Goal: Information Seeking & Learning: Find specific page/section

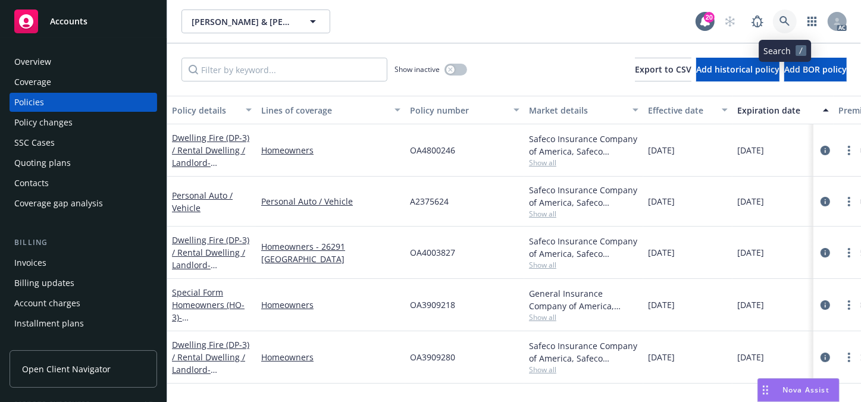
click at [779, 27] on link at bounding box center [785, 22] width 24 height 24
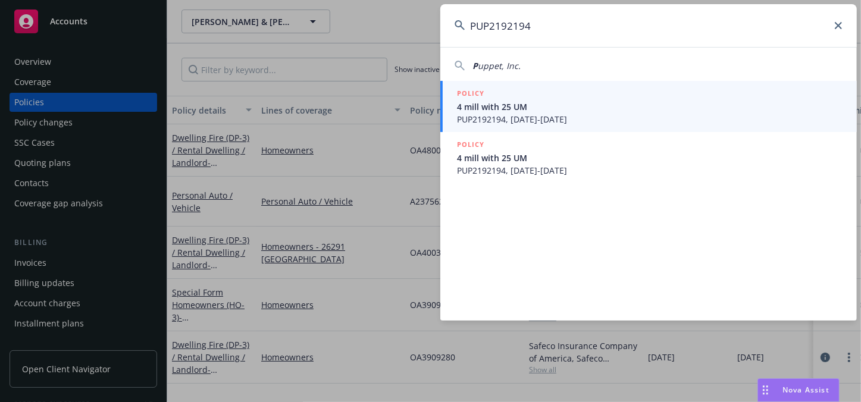
type input "PUP2192194"
click at [548, 108] on span "4 mill with 25 UM" at bounding box center [650, 107] width 386 height 13
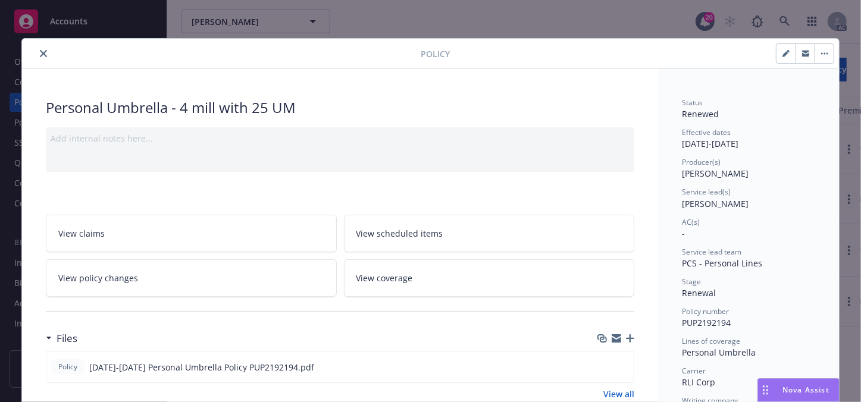
click at [36, 56] on button "close" at bounding box center [43, 53] width 14 height 14
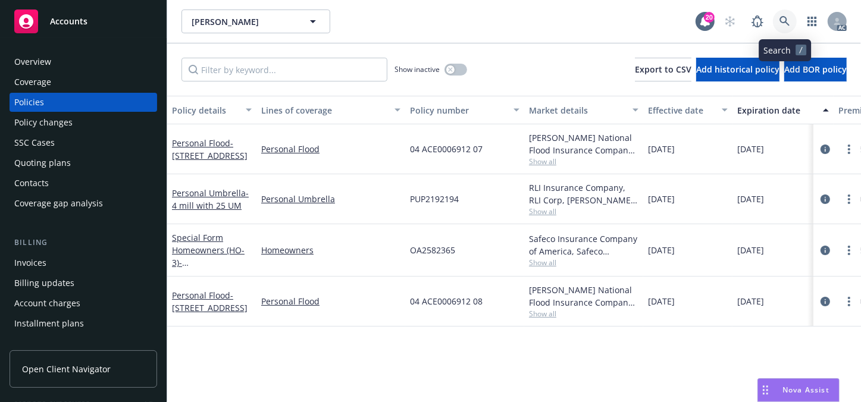
click at [783, 23] on icon at bounding box center [785, 21] width 11 height 11
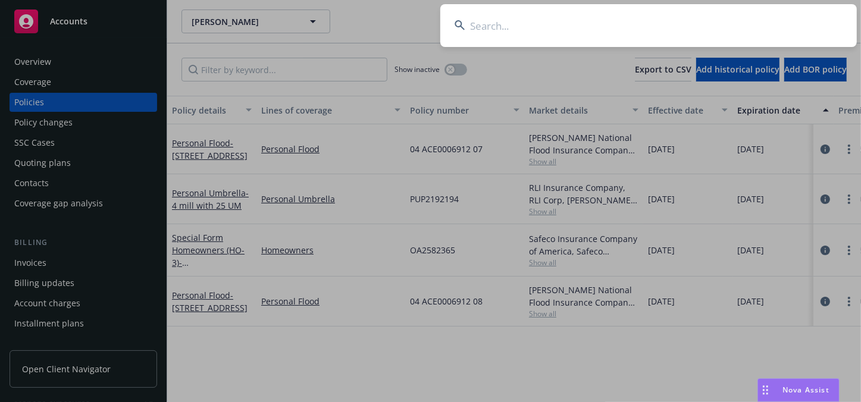
type input "PUP2192194"
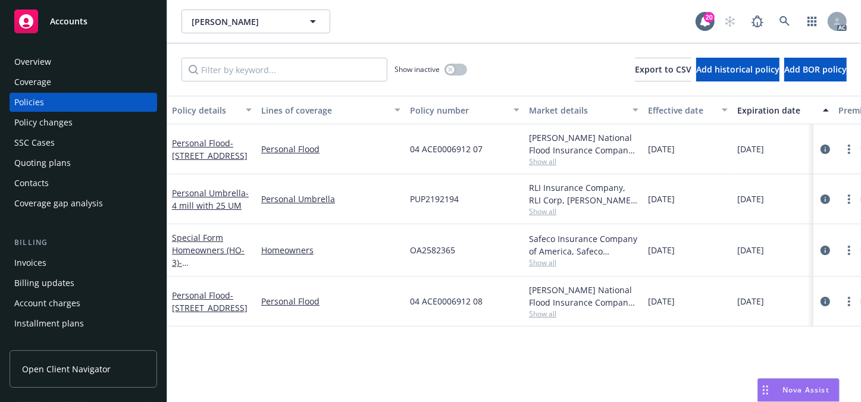
click at [57, 63] on div "Overview" at bounding box center [83, 61] width 138 height 19
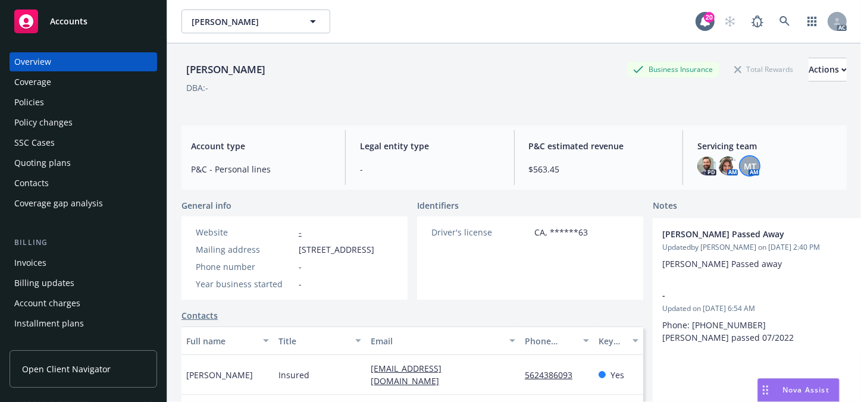
click at [744, 166] on span "MT" at bounding box center [750, 166] width 13 height 13
click at [780, 24] on icon at bounding box center [785, 21] width 11 height 11
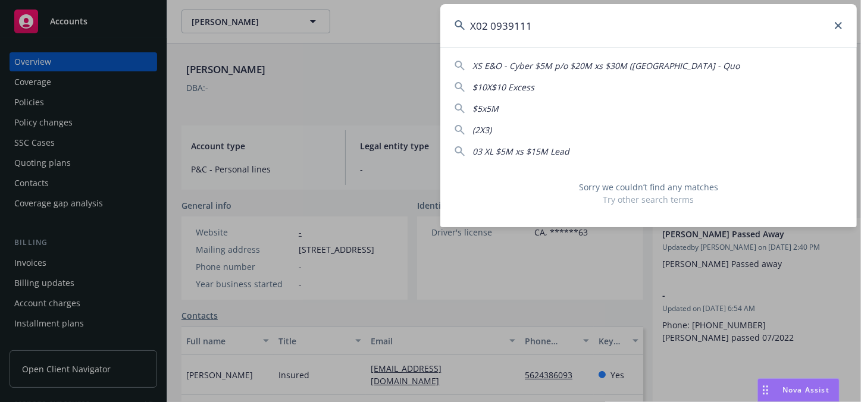
click at [491, 24] on input "X02 0939111" at bounding box center [649, 25] width 417 height 43
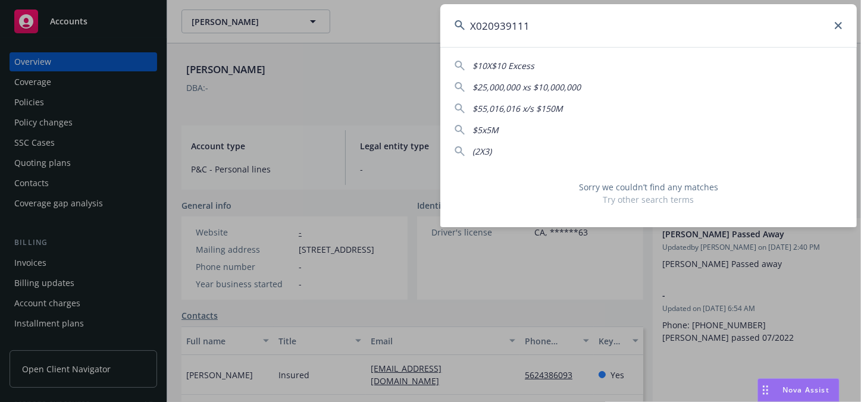
type input "X020939111"
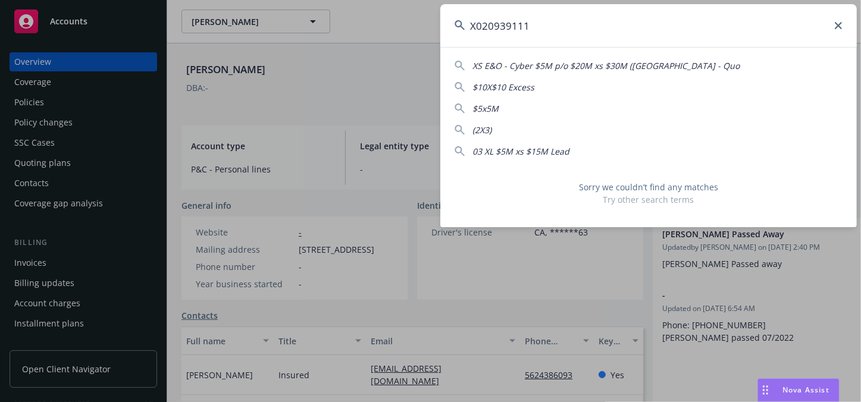
drag, startPoint x: 357, startPoint y: 35, endPoint x: 313, endPoint y: 45, distance: 45.7
click at [321, 42] on div "X020939111 XS E&O - Cyber $5M p/o $20M xs $30M ([GEOGRAPHIC_DATA] - Quo $10X$10…" at bounding box center [430, 201] width 861 height 402
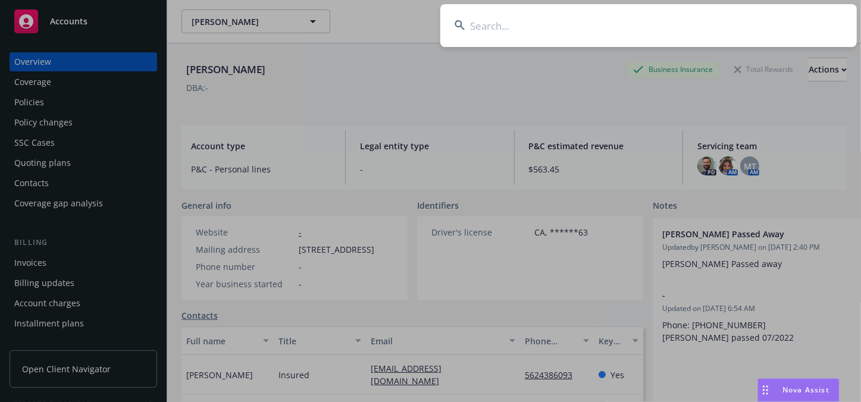
paste input "[PERSON_NAME]"
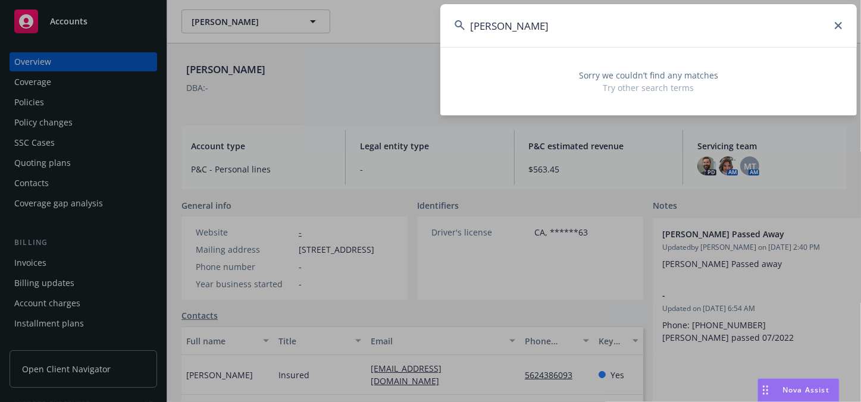
type input "[PERSON_NAME]"
drag, startPoint x: 564, startPoint y: 26, endPoint x: 76, endPoint y: 93, distance: 492.9
click at [110, 92] on div "[PERSON_NAME] Sorry we couldn’t find any matches Try other search terms" at bounding box center [430, 201] width 861 height 402
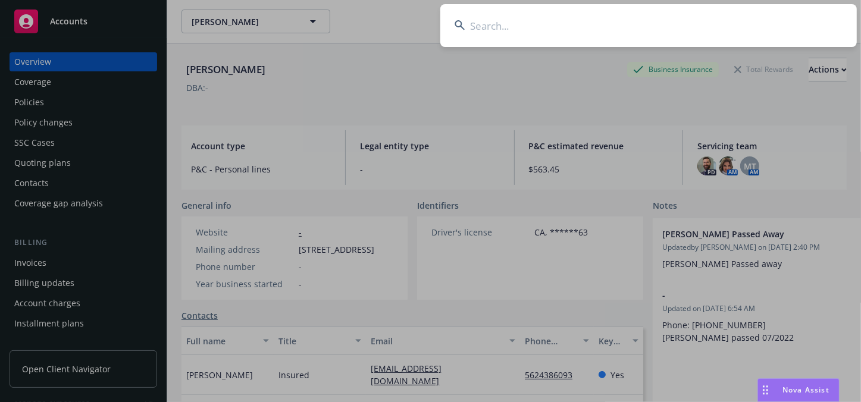
paste input "U01 1146101"
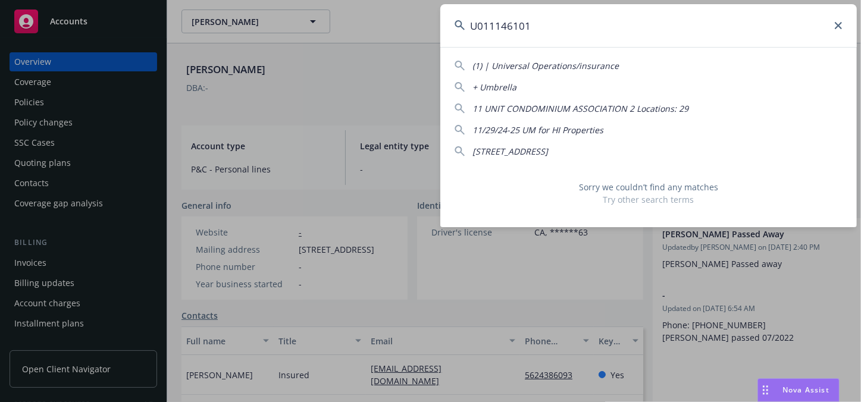
type input "U011146101"
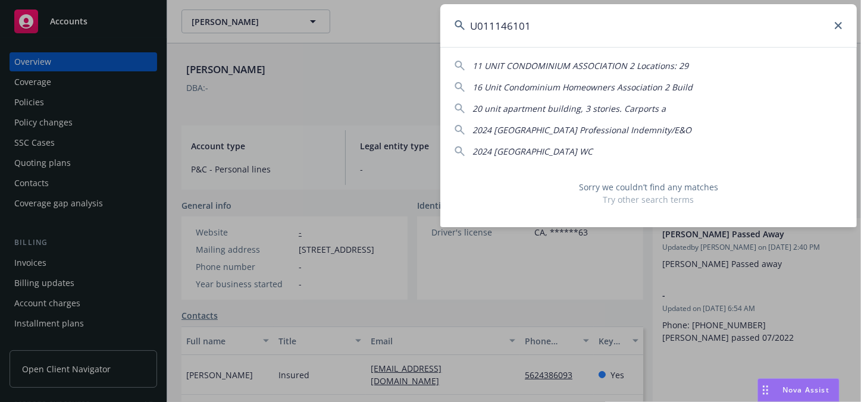
drag, startPoint x: 580, startPoint y: 48, endPoint x: 397, endPoint y: 51, distance: 183.4
click at [399, 51] on div "U011146101 11 UNIT CONDOMINIUM ASSOCIATION 2 Locations: 29 16 Unit Condominium …" at bounding box center [430, 201] width 861 height 402
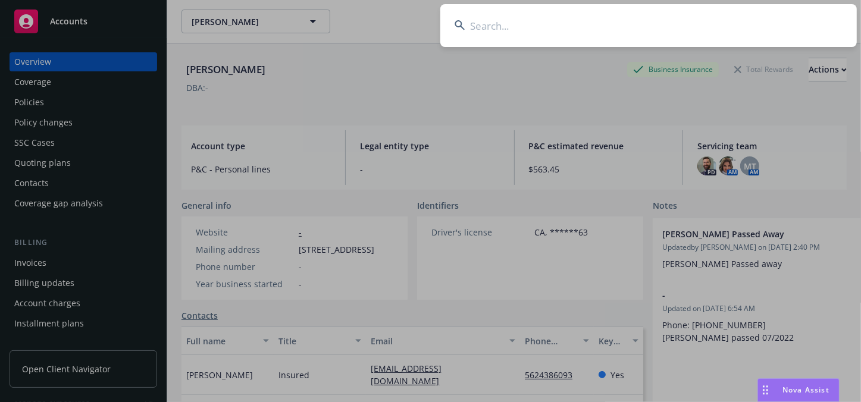
paste input "723951620"
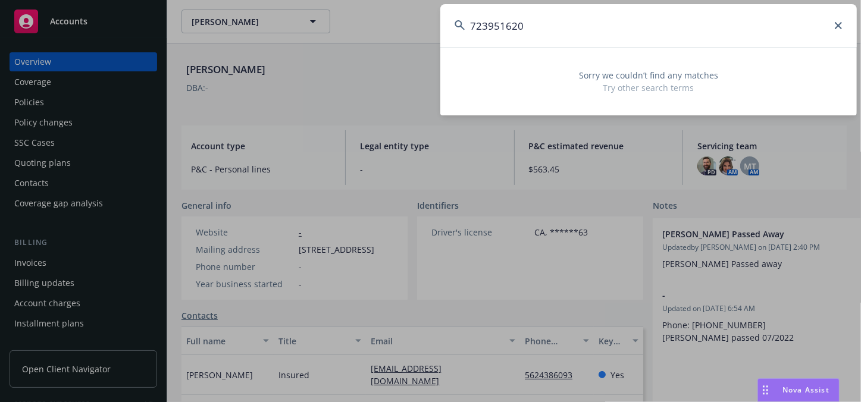
type input "723951620"
drag, startPoint x: 636, startPoint y: 18, endPoint x: 339, endPoint y: 75, distance: 301.8
click at [375, 71] on div "723951620 Sorry we couldn’t find any matches Try other search terms" at bounding box center [430, 201] width 861 height 402
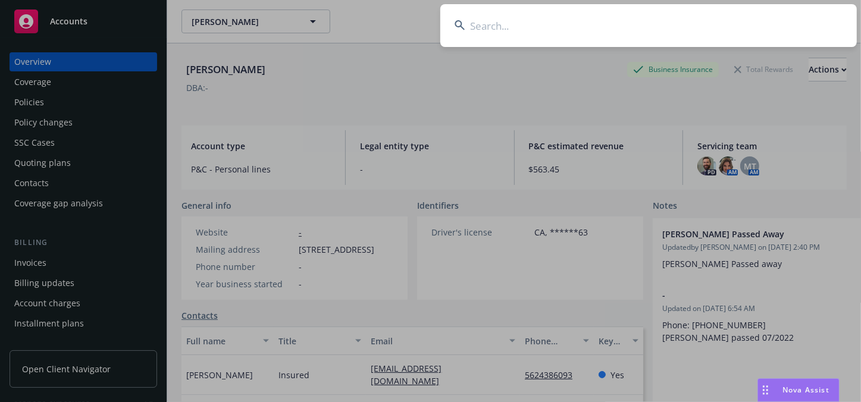
paste input "[PERSON_NAME]"
type input "[PERSON_NAME]"
drag, startPoint x: 600, startPoint y: 35, endPoint x: 200, endPoint y: 86, distance: 402.7
click at [202, 86] on div "[PERSON_NAME]" at bounding box center [430, 201] width 861 height 402
paste input "[PERSON_NAME]"
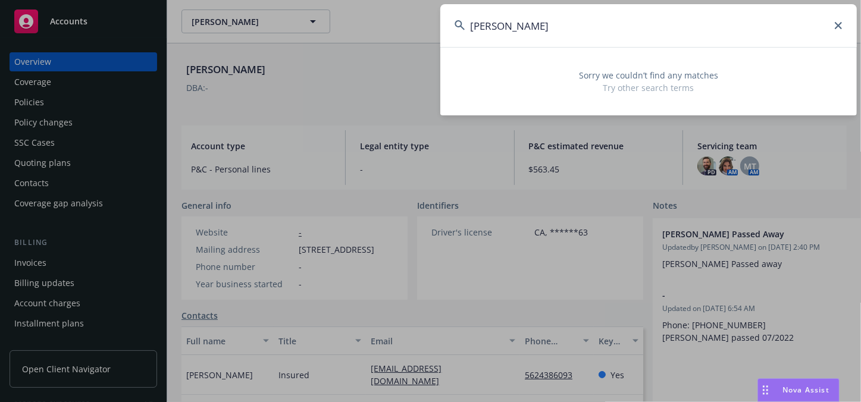
type input "[PERSON_NAME]"
drag, startPoint x: 669, startPoint y: 29, endPoint x: 196, endPoint y: 45, distance: 472.4
click at [396, 41] on div "[PERSON_NAME] Sorry we couldn’t find any matches Try other search terms" at bounding box center [430, 201] width 861 height 402
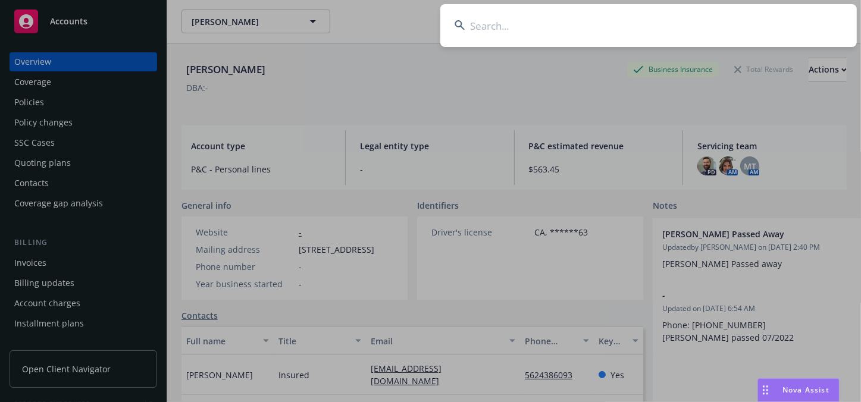
paste input "7239516204"
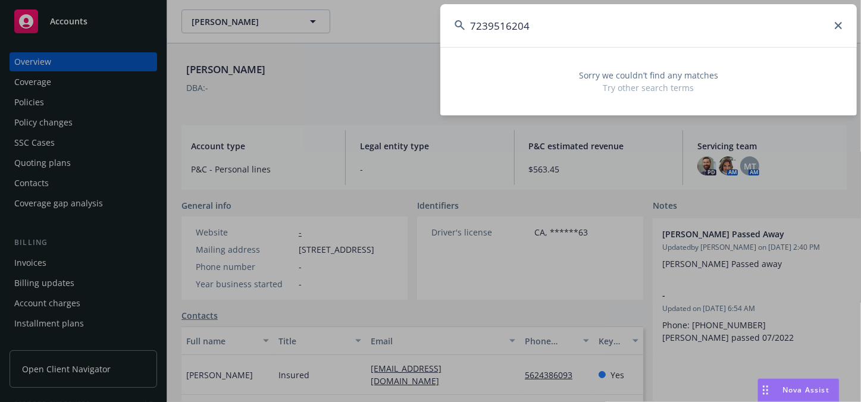
click at [519, 35] on input "7239516204" at bounding box center [649, 25] width 417 height 43
click at [551, 19] on input "0472395162" at bounding box center [649, 25] width 417 height 43
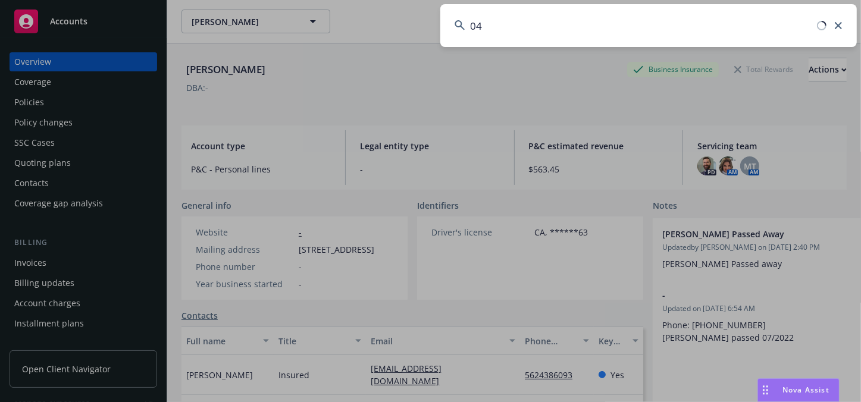
type input "0"
paste input "OA4182923"
type input "OA4182923"
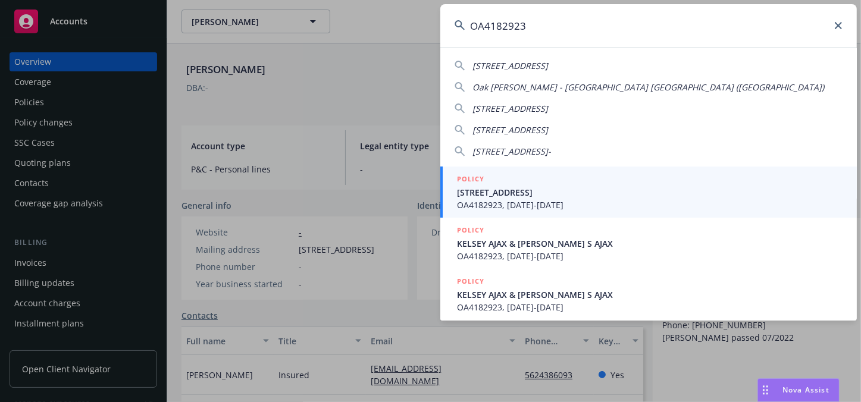
click at [511, 204] on span "OA4182923, [DATE]-[DATE]" at bounding box center [650, 205] width 386 height 13
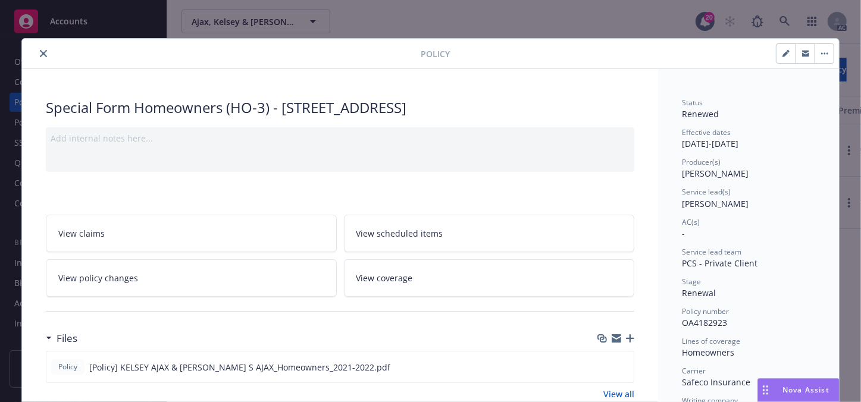
click at [40, 48] on button "close" at bounding box center [43, 53] width 14 height 14
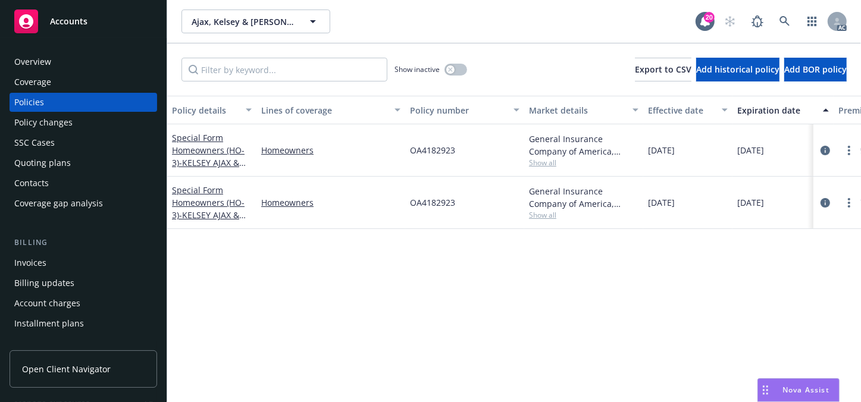
click at [60, 68] on div "Overview" at bounding box center [83, 61] width 138 height 19
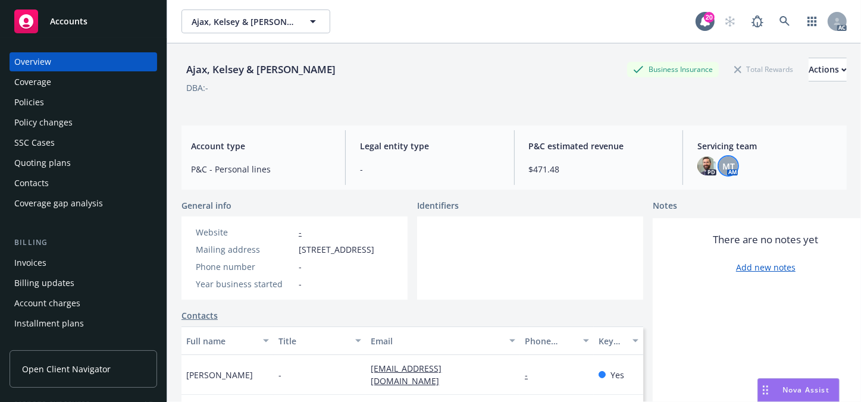
click at [723, 170] on span "MT" at bounding box center [729, 166] width 13 height 13
click at [773, 17] on link at bounding box center [785, 22] width 24 height 24
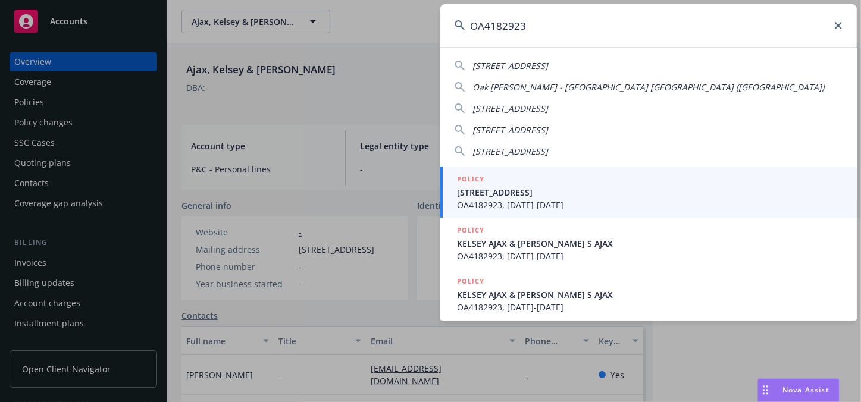
type input "OA4182923"
click at [515, 200] on span "OA4182923, [DATE]-[DATE]" at bounding box center [650, 205] width 386 height 13
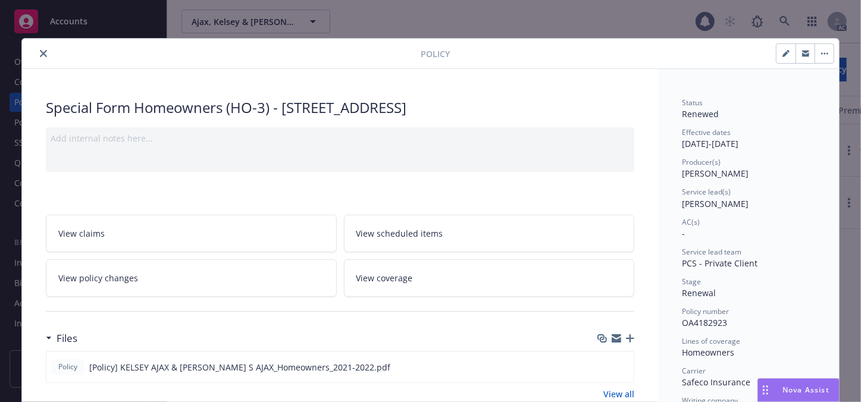
scroll to position [36, 0]
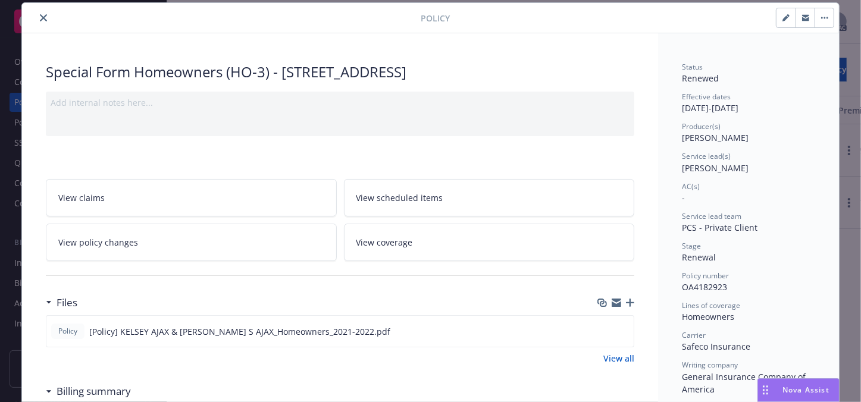
click at [44, 17] on button "close" at bounding box center [43, 18] width 14 height 14
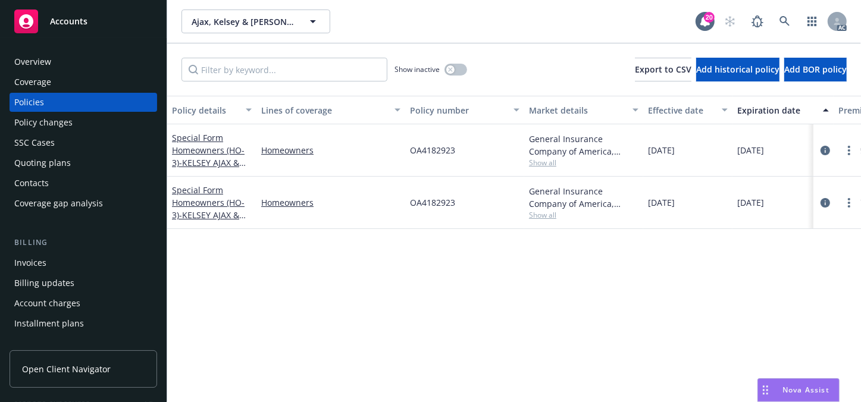
click at [23, 58] on div "Overview" at bounding box center [32, 61] width 37 height 19
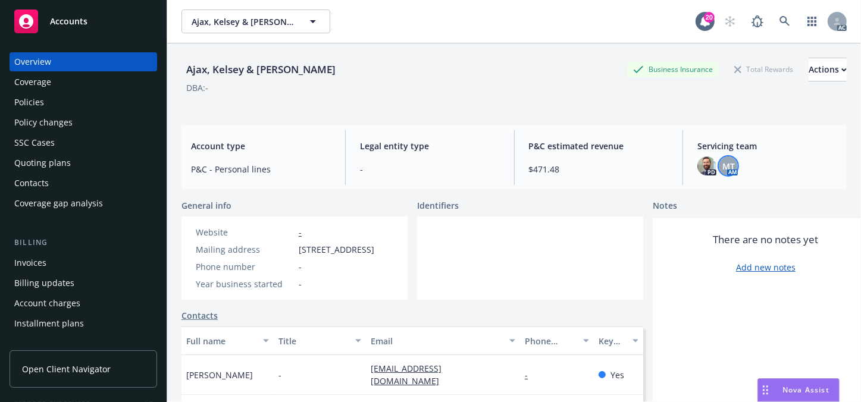
click at [730, 162] on div "MT" at bounding box center [728, 166] width 19 height 19
click at [789, 20] on span at bounding box center [785, 22] width 24 height 24
click at [780, 24] on icon at bounding box center [785, 21] width 10 height 10
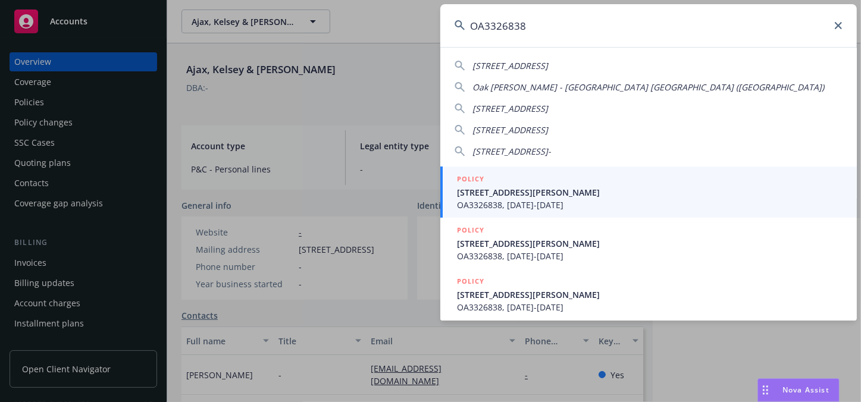
type input "OA3326838"
click at [542, 199] on span "OA3326838, [DATE]-[DATE]" at bounding box center [650, 205] width 386 height 13
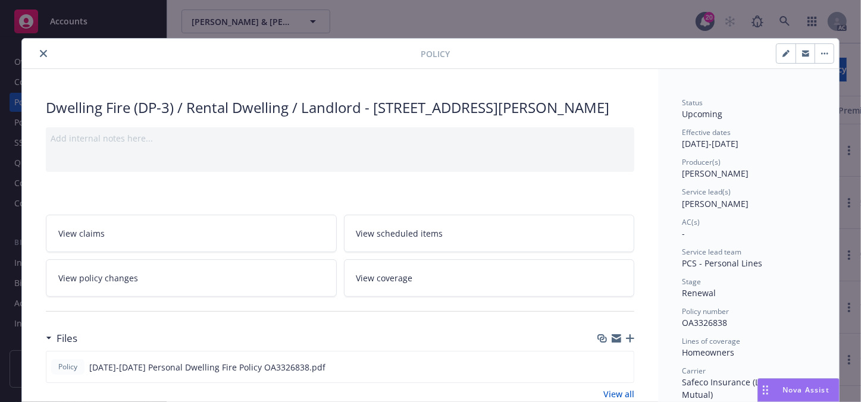
click at [41, 52] on icon "close" at bounding box center [43, 53] width 7 height 7
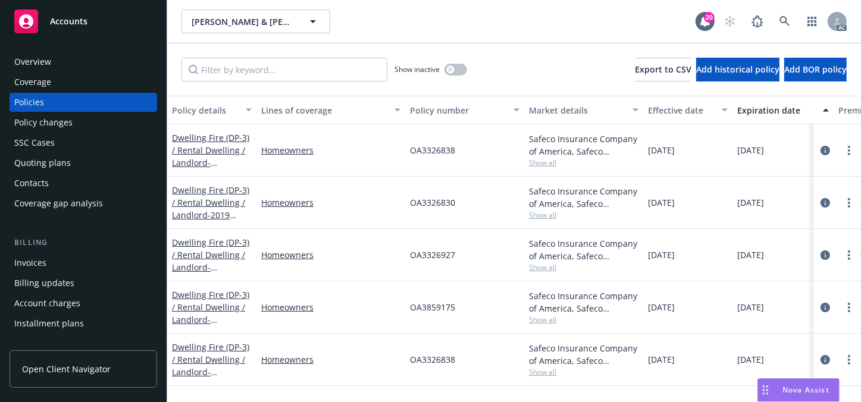
click at [34, 63] on div "Overview" at bounding box center [32, 61] width 37 height 19
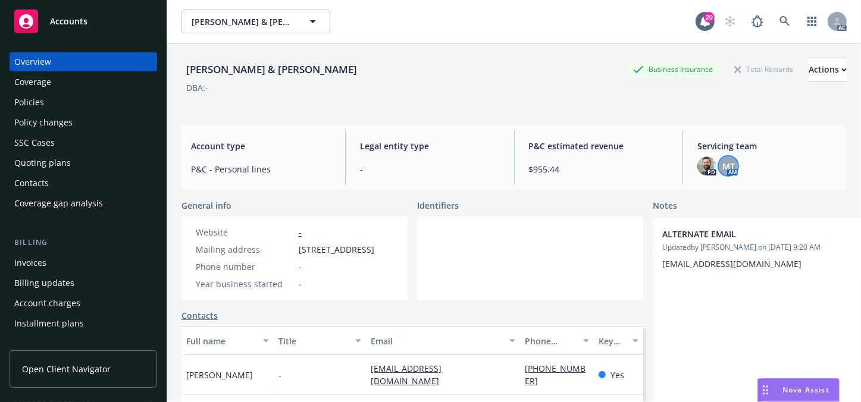
click at [723, 167] on span "MT" at bounding box center [729, 166] width 13 height 13
click at [780, 25] on icon at bounding box center [785, 21] width 11 height 11
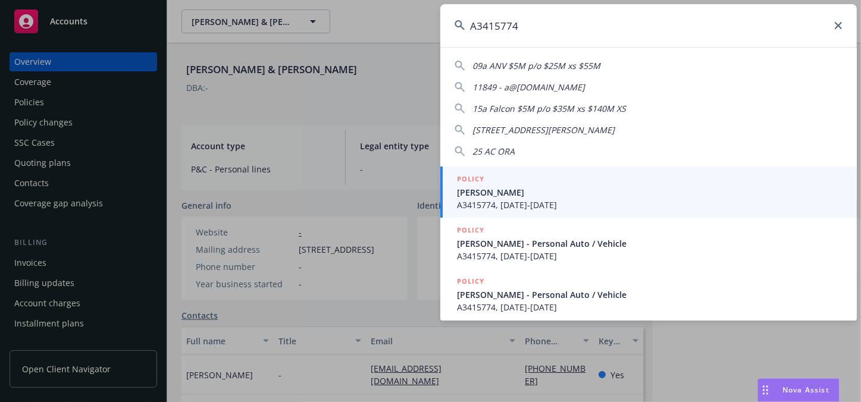
type input "A3415774"
click at [502, 199] on span "A3415774, [DATE]-[DATE]" at bounding box center [650, 205] width 386 height 13
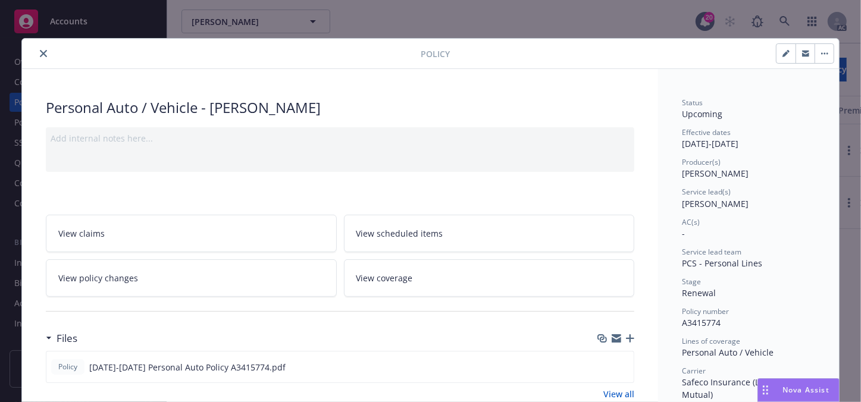
click at [42, 56] on icon "close" at bounding box center [43, 53] width 7 height 7
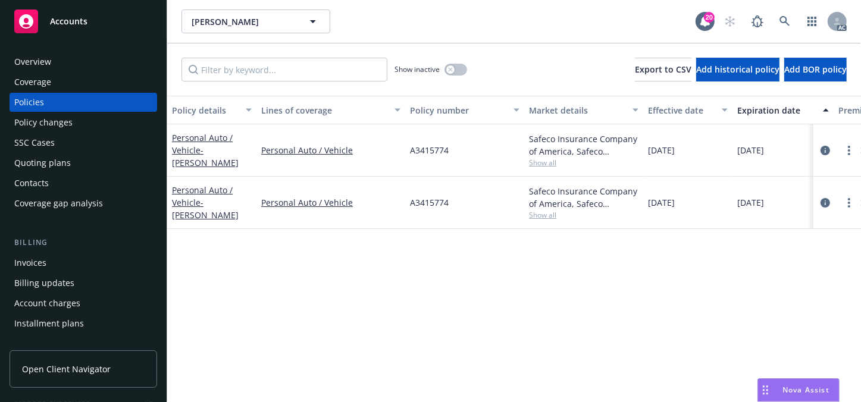
click at [60, 55] on div "Overview" at bounding box center [83, 61] width 138 height 19
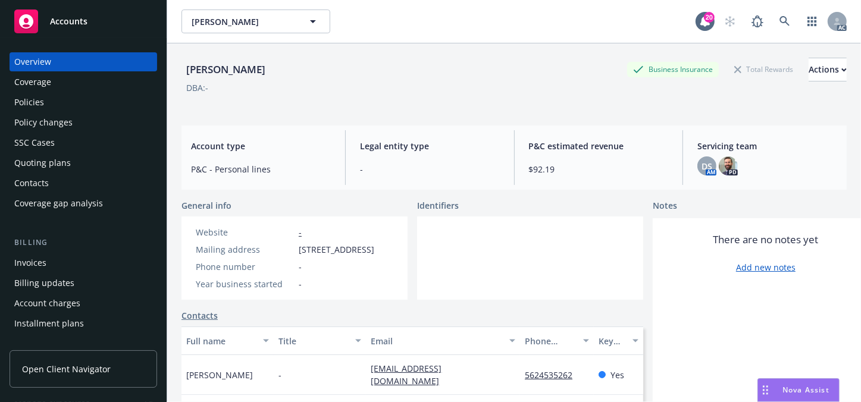
click at [702, 176] on div "Servicing team DS AM PD" at bounding box center [767, 157] width 159 height 55
click at [702, 169] on span "DS" at bounding box center [707, 166] width 11 height 13
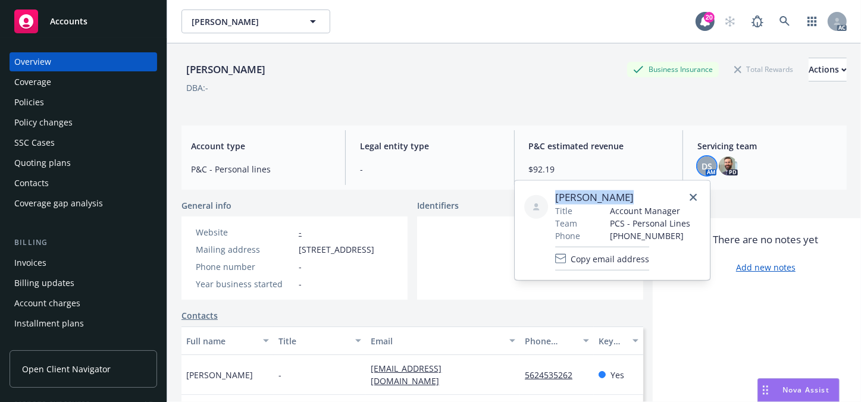
drag, startPoint x: 558, startPoint y: 194, endPoint x: 630, endPoint y: 189, distance: 71.6
click at [630, 189] on div "[PERSON_NAME] Title Account Manager Team PCS - Personal Lines Phone [PHONE_NUMB…" at bounding box center [612, 230] width 195 height 99
copy span "[PERSON_NAME]"
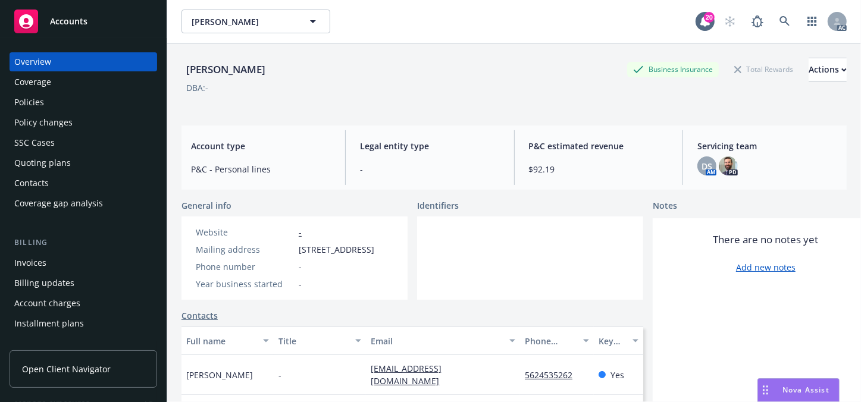
click at [36, 104] on div "Policies" at bounding box center [29, 102] width 30 height 19
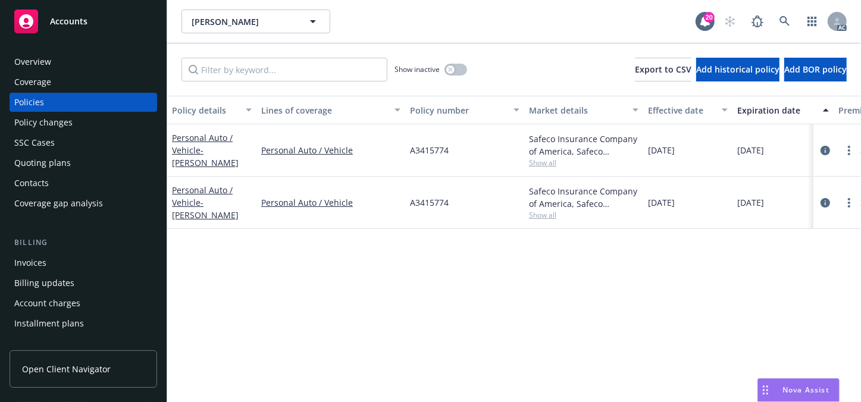
click at [65, 64] on div "Overview" at bounding box center [83, 61] width 138 height 19
